Goal: Task Accomplishment & Management: Complete application form

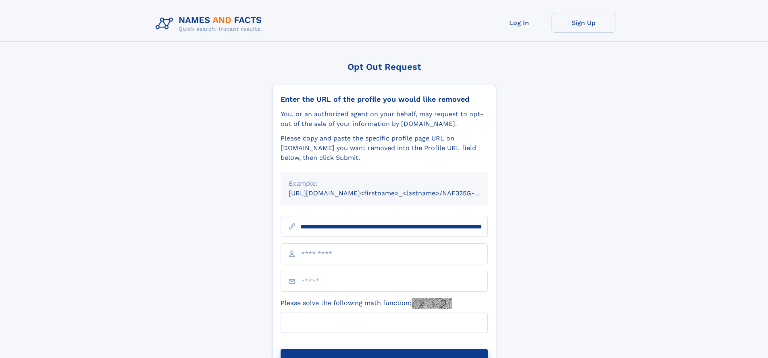
scroll to position [0, 98]
type input "**********"
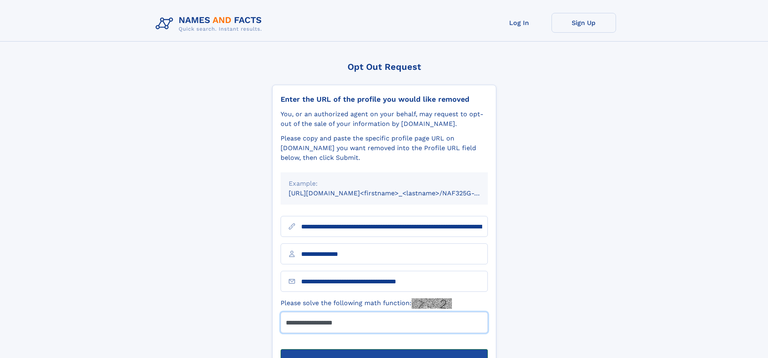
type input "*******"
click at [384, 349] on button "Submit Opt Out Request" at bounding box center [384, 362] width 207 height 26
